Goal: Transaction & Acquisition: Purchase product/service

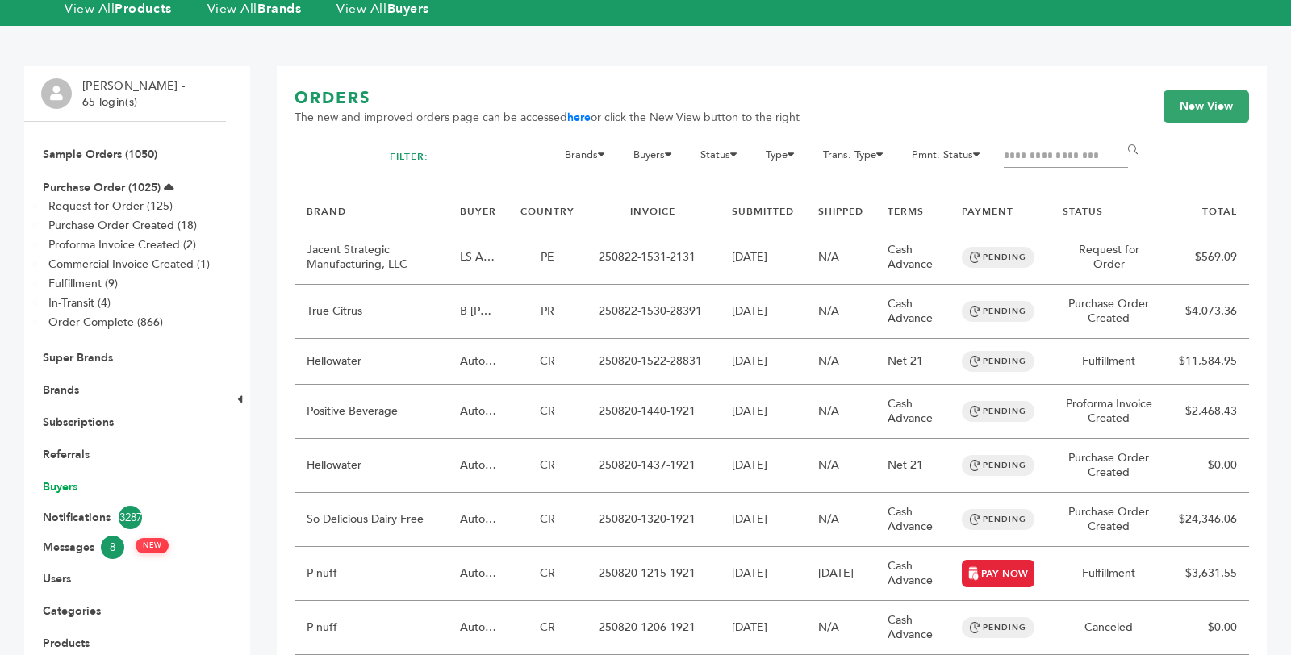
click at [69, 487] on link "Buyers" at bounding box center [60, 486] width 35 height 15
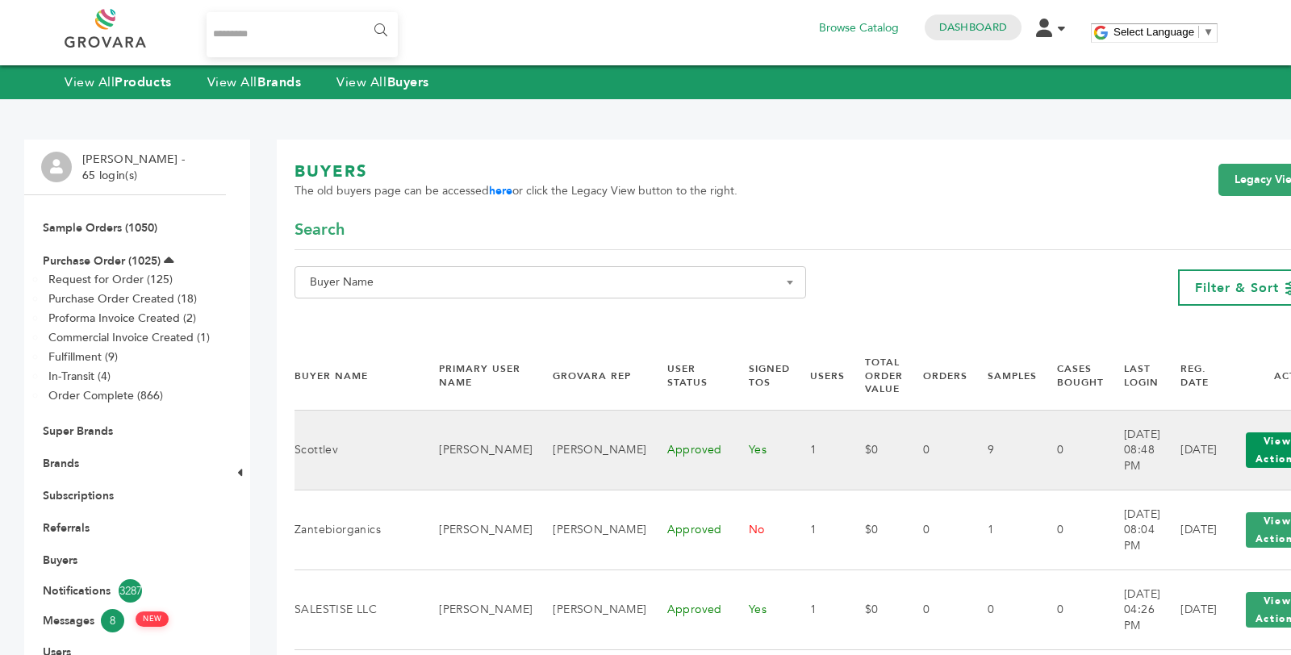
click at [1254, 447] on button "View Actions" at bounding box center [1277, 451] width 63 height 36
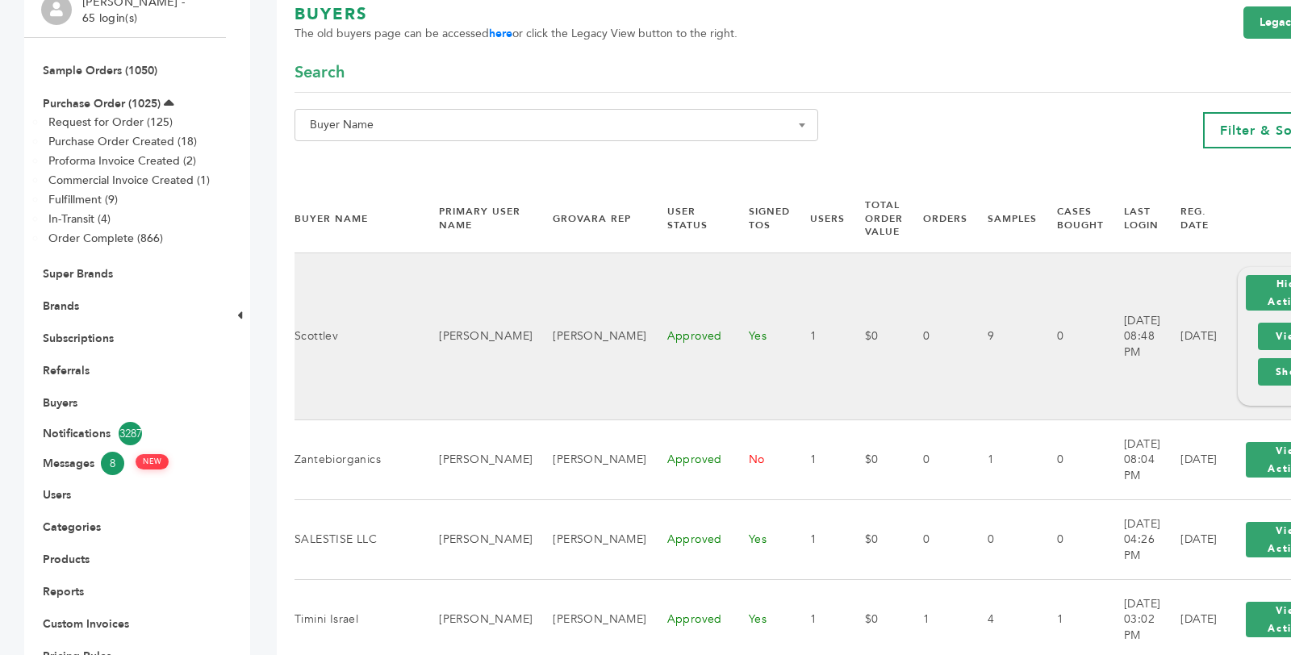
scroll to position [160, 0]
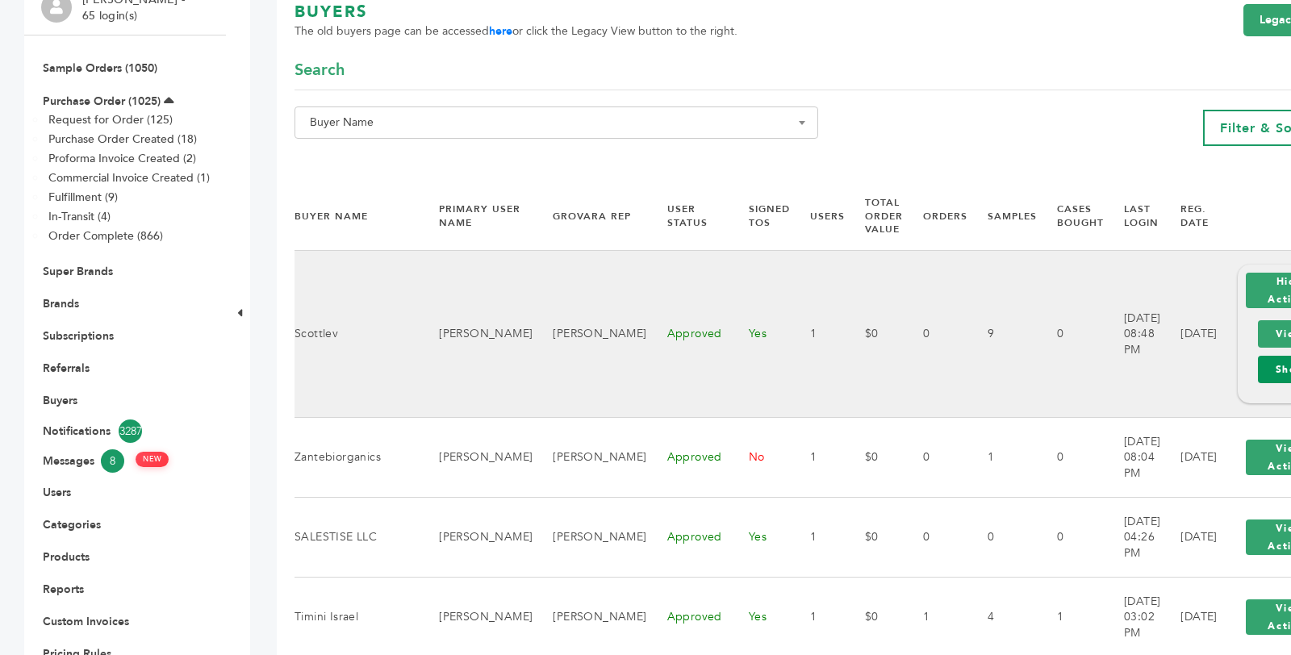
click at [1258, 370] on link "Shop" at bounding box center [1290, 369] width 65 height 27
